Goal: Task Accomplishment & Management: Use online tool/utility

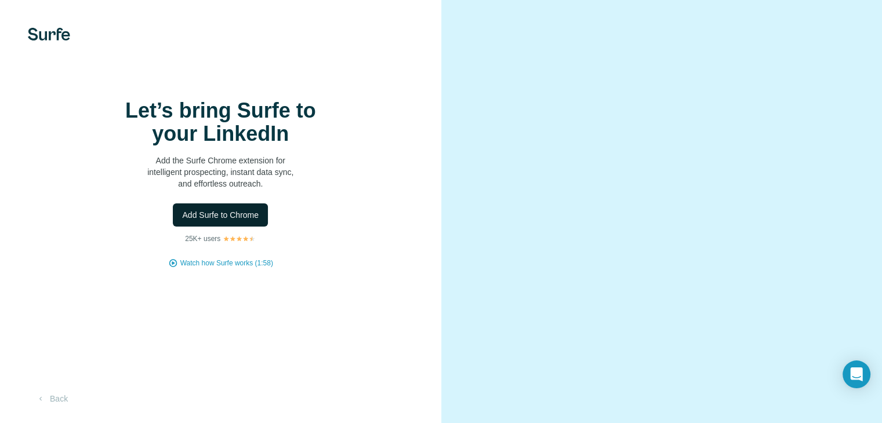
click at [241, 227] on button "Add Surfe to Chrome" at bounding box center [220, 215] width 95 height 23
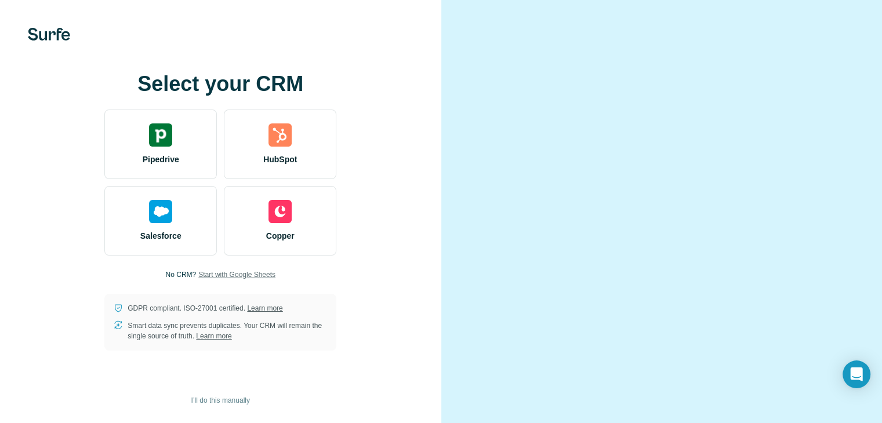
click at [209, 280] on span "Start with Google Sheets" at bounding box center [236, 275] width 77 height 10
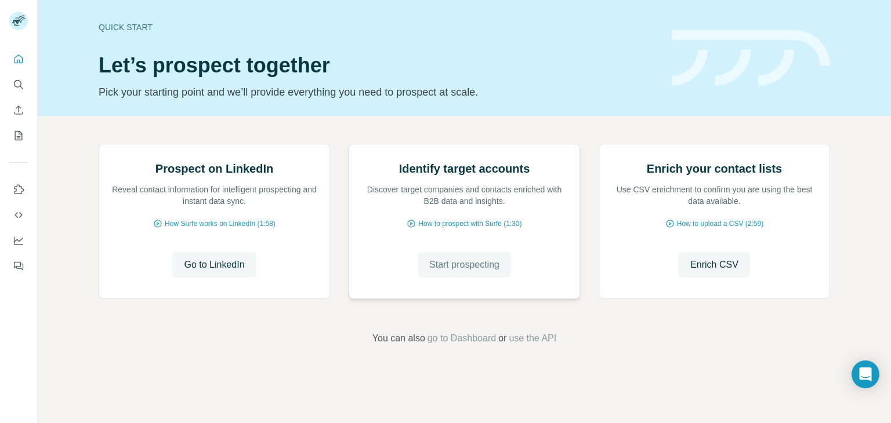
click at [458, 272] on span "Start prospecting" at bounding box center [464, 265] width 70 height 14
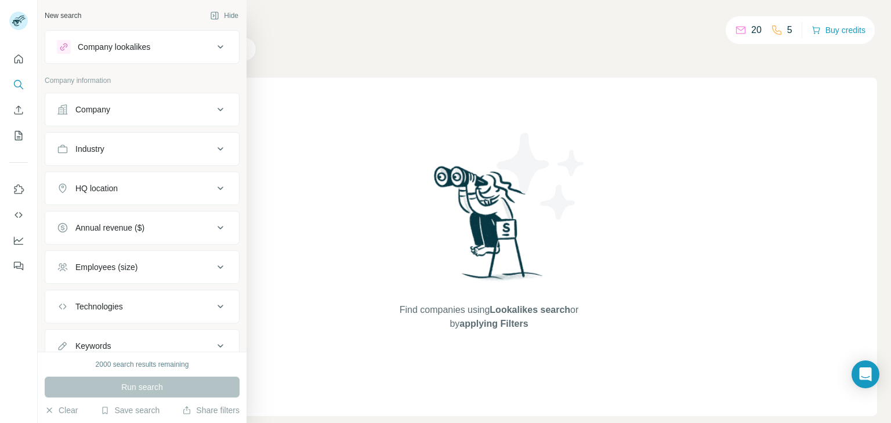
click at [140, 113] on div "Company" at bounding box center [135, 110] width 157 height 12
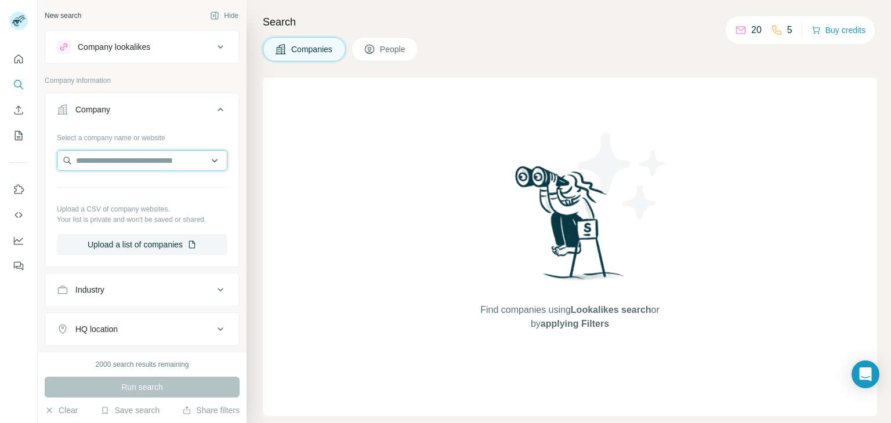
click at [143, 159] on input "text" at bounding box center [142, 160] width 170 height 21
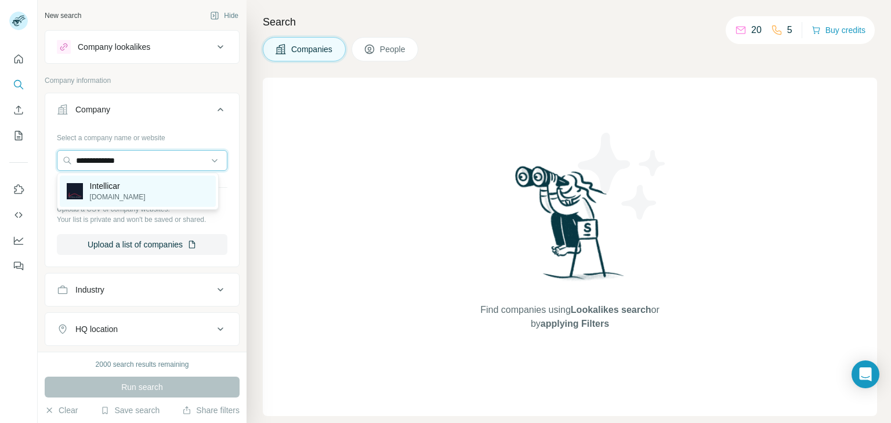
type input "**********"
click at [133, 186] on div "Intellicar intellicar.in" at bounding box center [138, 191] width 156 height 31
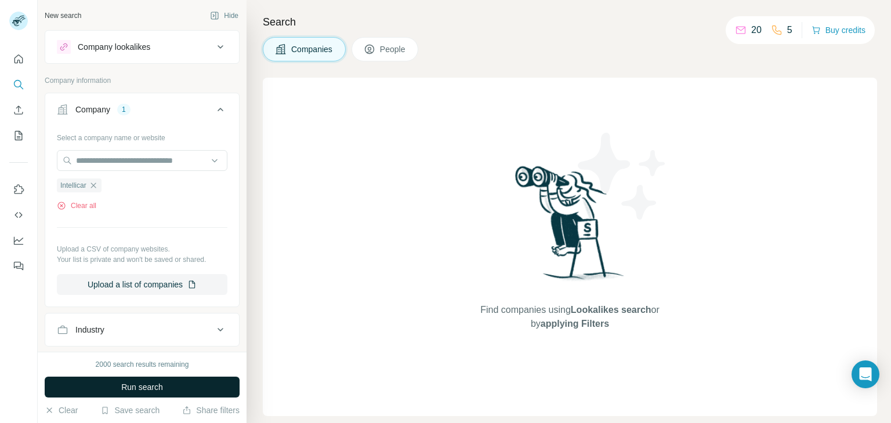
click at [183, 393] on button "Run search" at bounding box center [142, 387] width 195 height 21
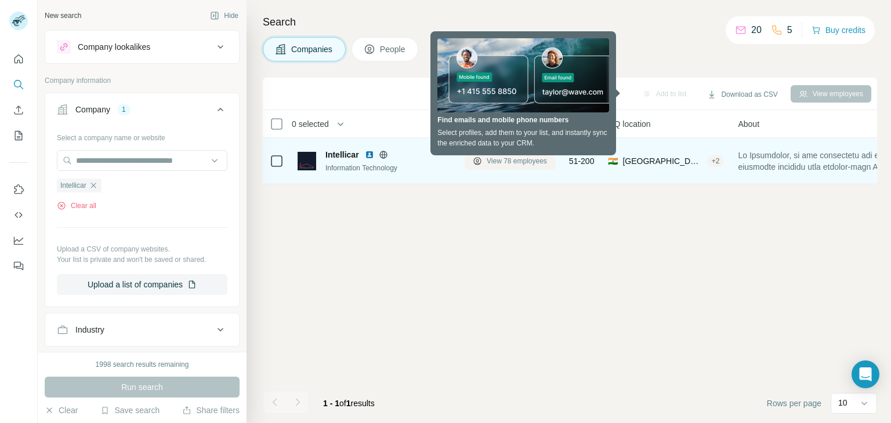
click at [502, 163] on span "View 78 employees" at bounding box center [517, 161] width 60 height 10
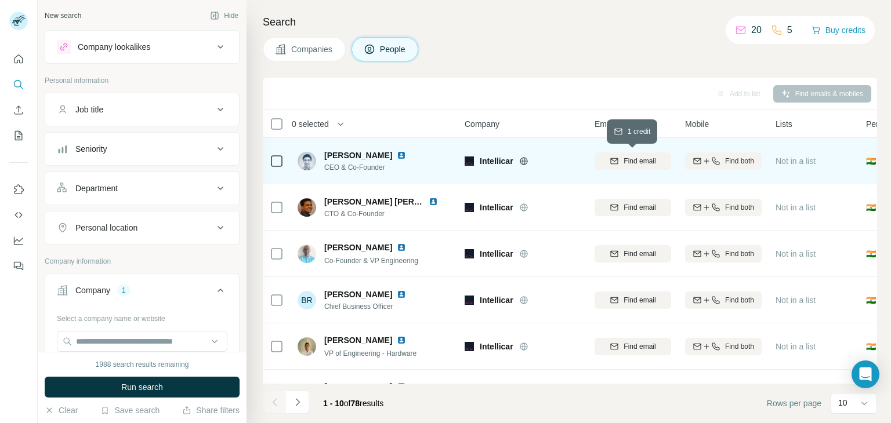
click at [640, 162] on span "Find email" at bounding box center [639, 161] width 32 height 10
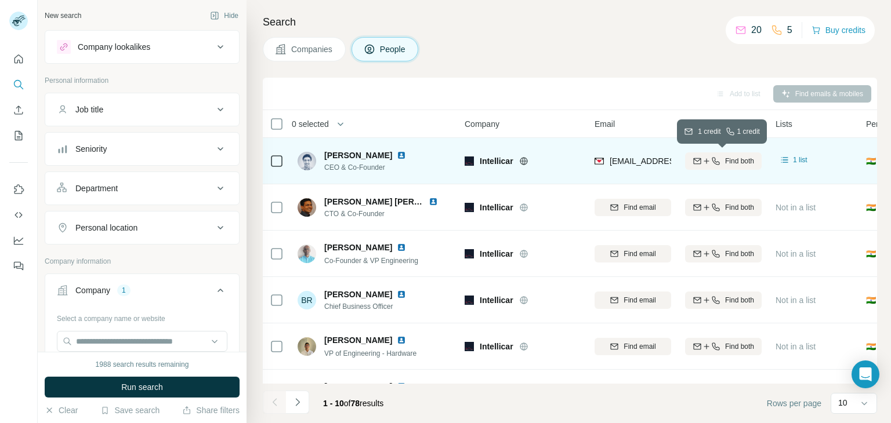
click at [739, 162] on span "Find both" at bounding box center [739, 161] width 29 height 10
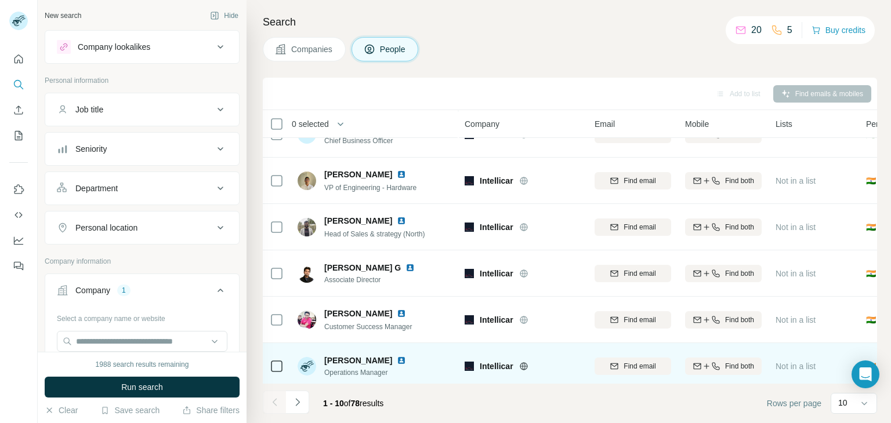
scroll to position [224, 0]
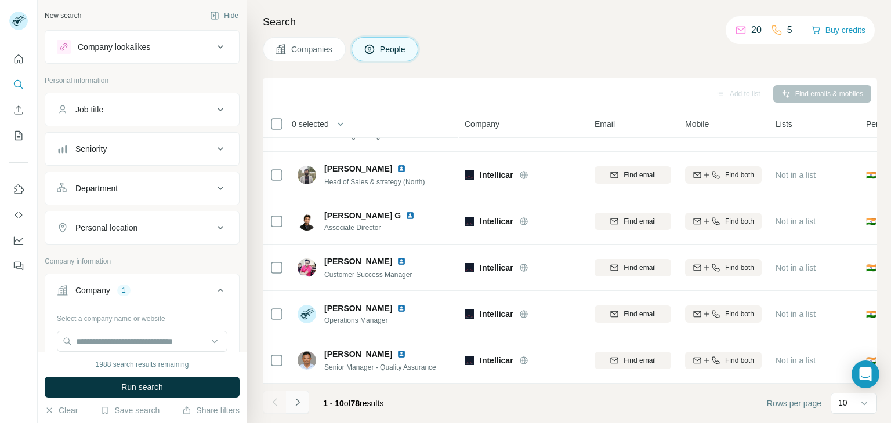
click at [299, 403] on icon "Navigate to next page" at bounding box center [298, 403] width 12 height 12
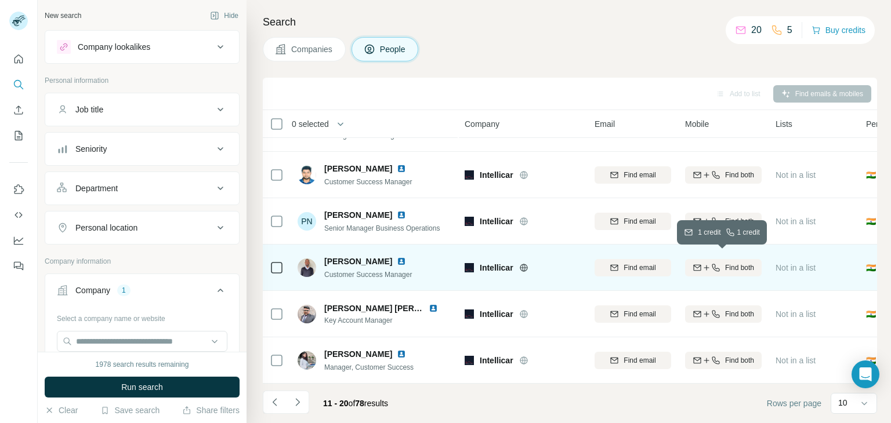
click at [743, 263] on span "Find both" at bounding box center [739, 268] width 29 height 10
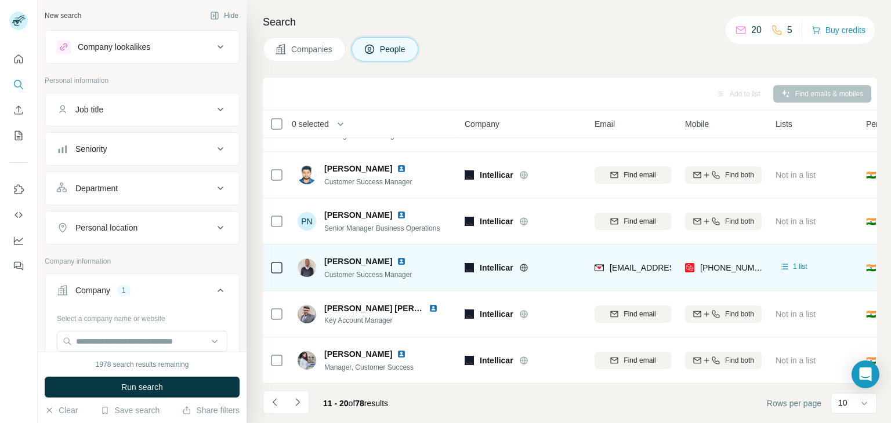
click at [306, 46] on span "Companies" at bounding box center [312, 49] width 42 height 12
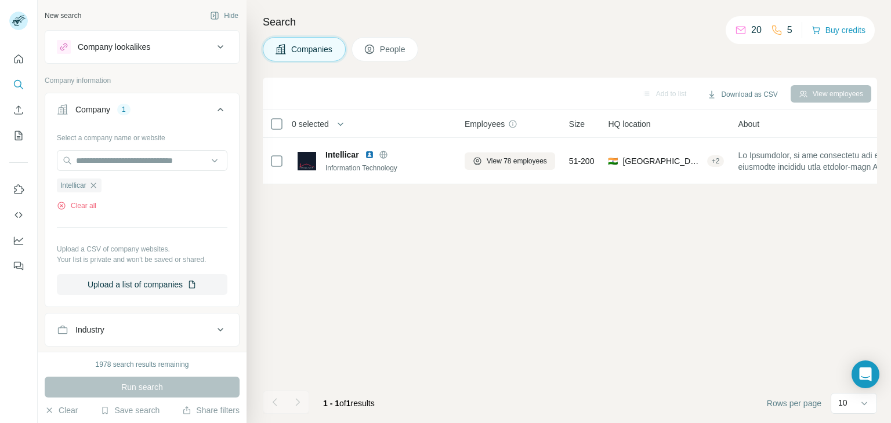
click at [213, 51] on icon at bounding box center [220, 47] width 14 height 14
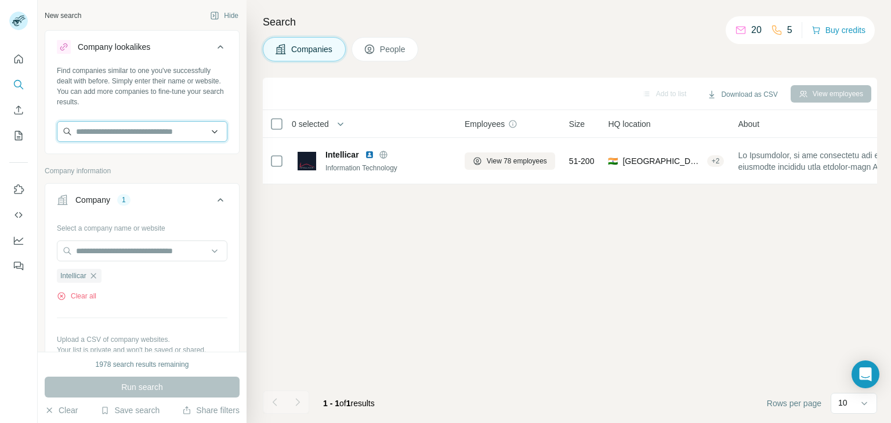
click at [144, 126] on input "text" at bounding box center [142, 131] width 170 height 21
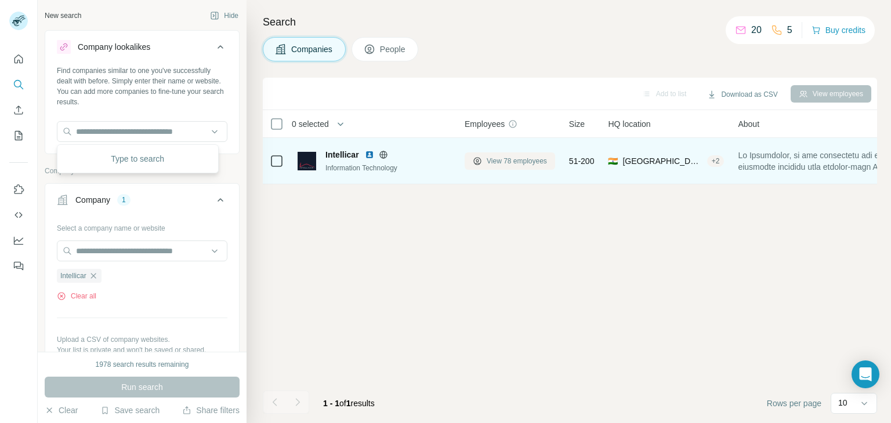
click at [476, 154] on button "View 78 employees" at bounding box center [510, 161] width 90 height 17
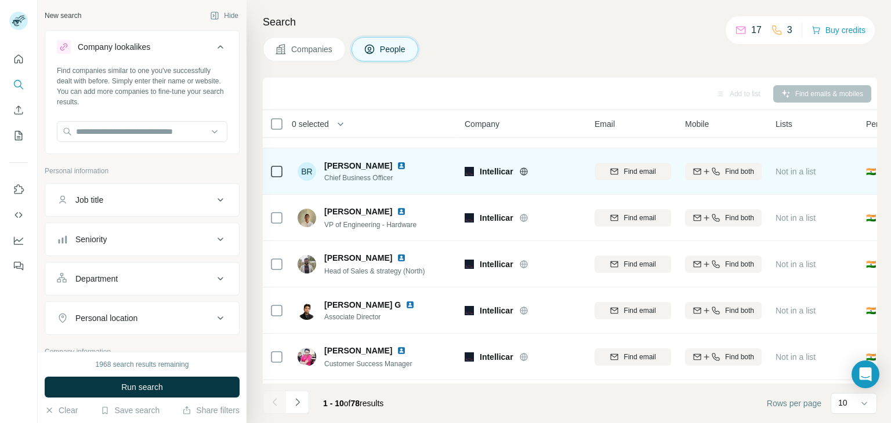
scroll to position [50, 0]
